Goal: Information Seeking & Learning: Learn about a topic

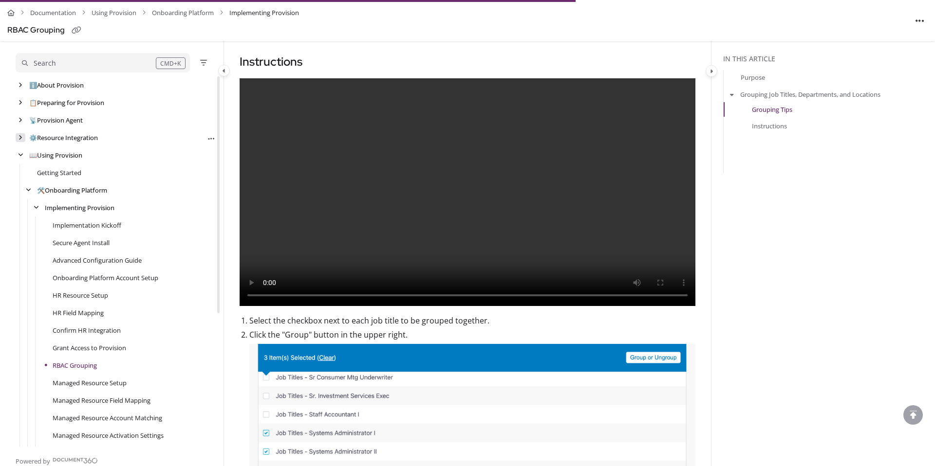
click at [22, 137] on div "arrow" at bounding box center [21, 137] width 10 height 9
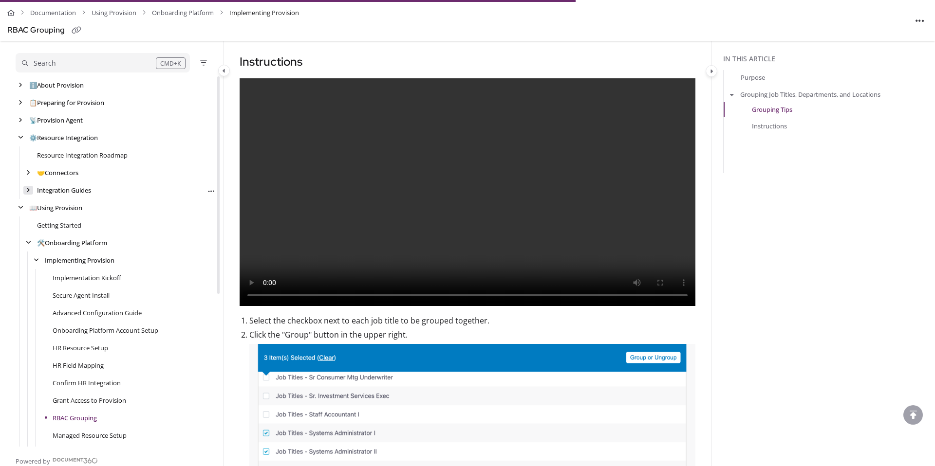
click at [25, 194] on div "arrow" at bounding box center [28, 190] width 10 height 9
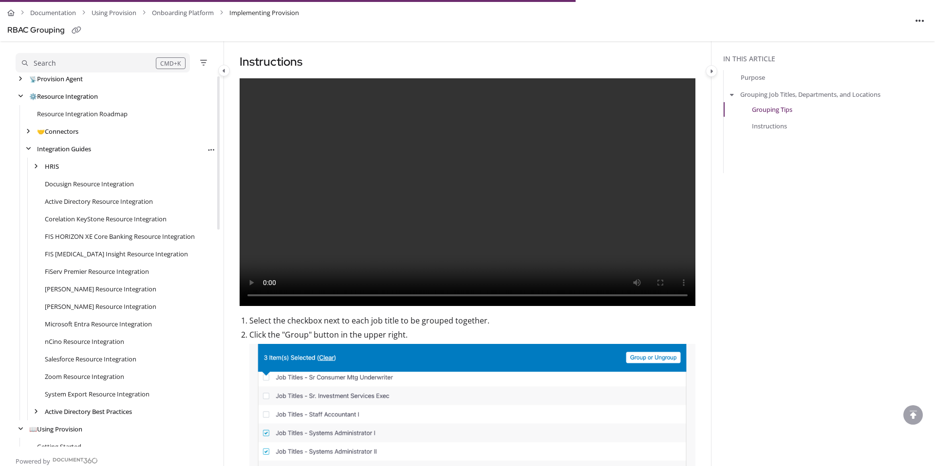
scroll to position [121, 0]
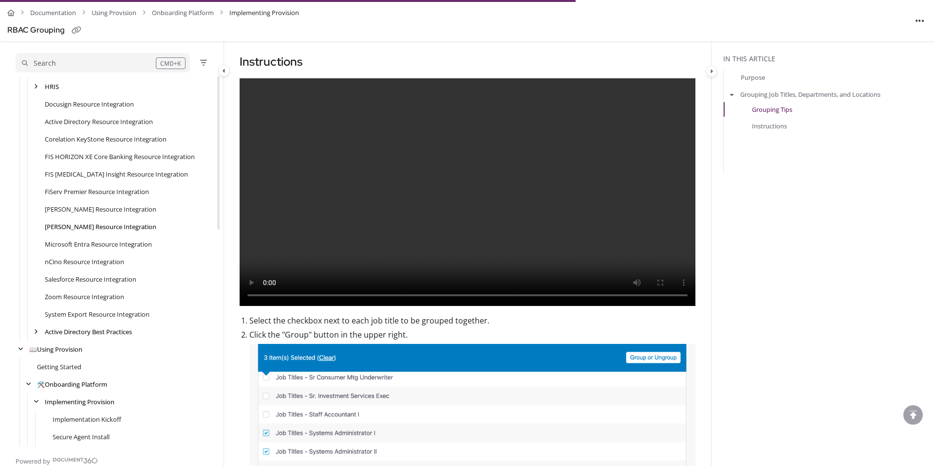
click at [71, 225] on link "[PERSON_NAME] Resource Integration" at bounding box center [100, 227] width 111 height 10
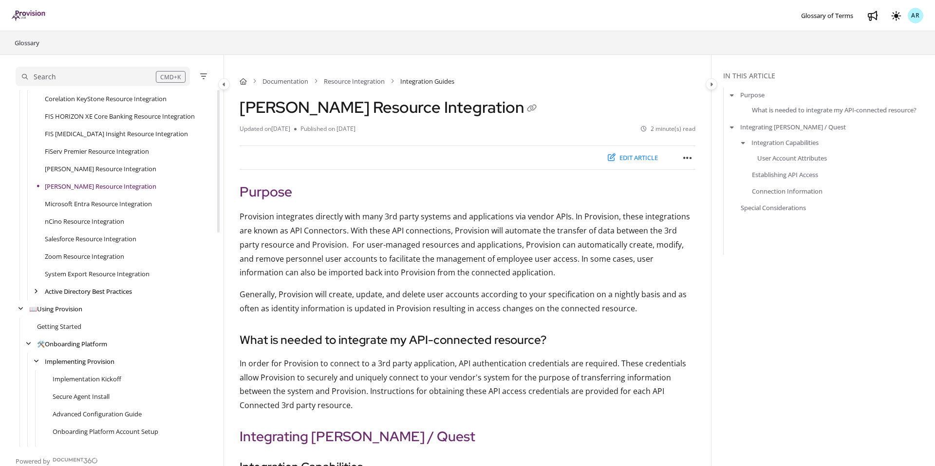
click at [72, 248] on div "Zoom Resource Integration" at bounding box center [116, 257] width 200 height 18
click at [87, 241] on link "Salesforce Resource Integration" at bounding box center [91, 239] width 92 height 10
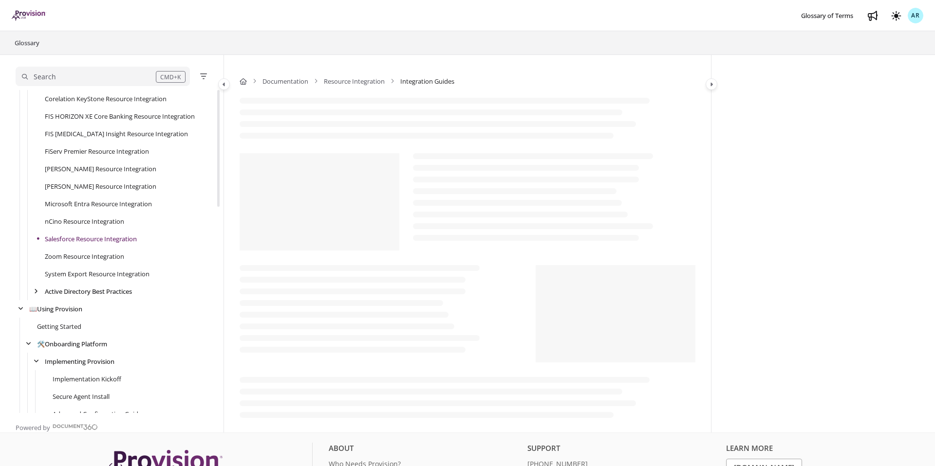
scroll to position [228, 0]
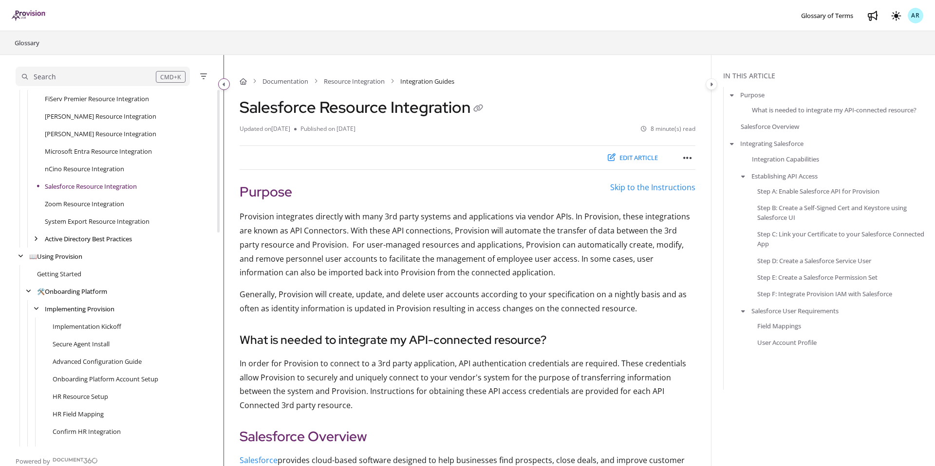
click at [224, 85] on icon "Category toggle" at bounding box center [223, 85] width 3 height 6
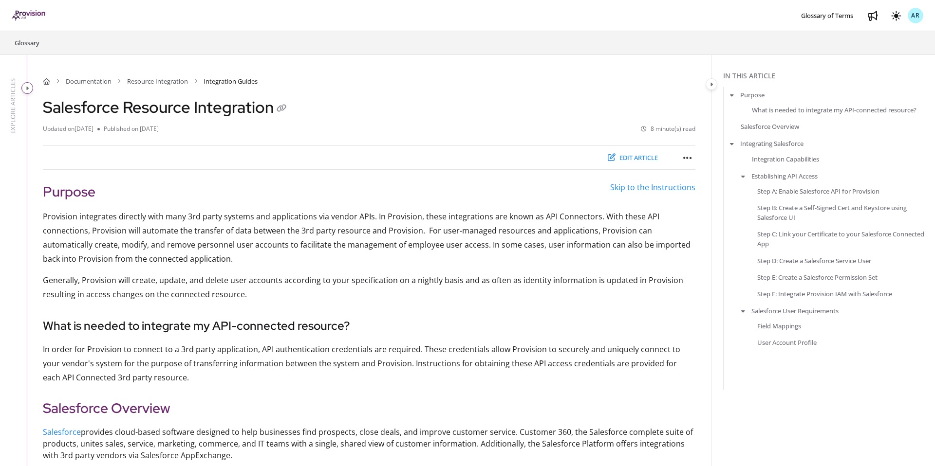
click at [26, 88] on icon "Category toggle" at bounding box center [27, 89] width 3 height 6
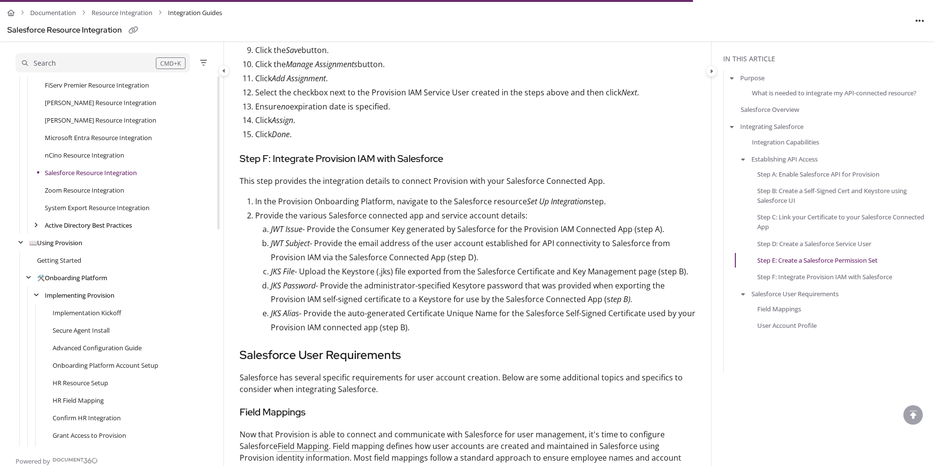
scroll to position [2154, 0]
